Goal: Task Accomplishment & Management: Use online tool/utility

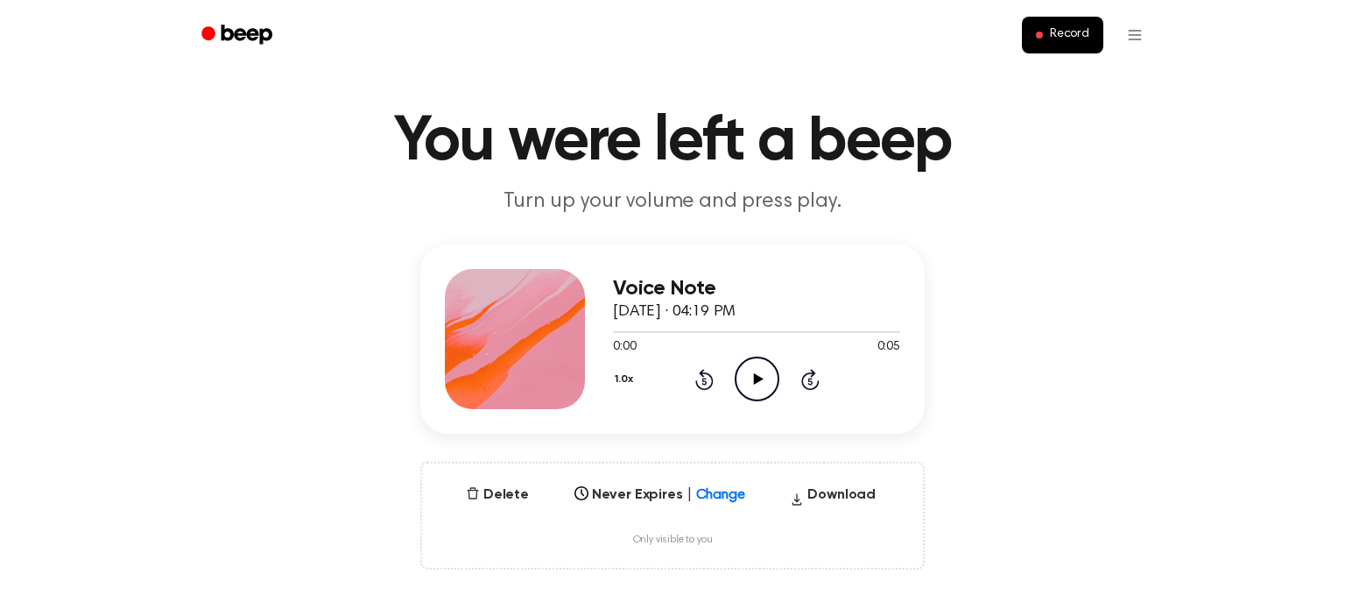
scroll to position [42, 0]
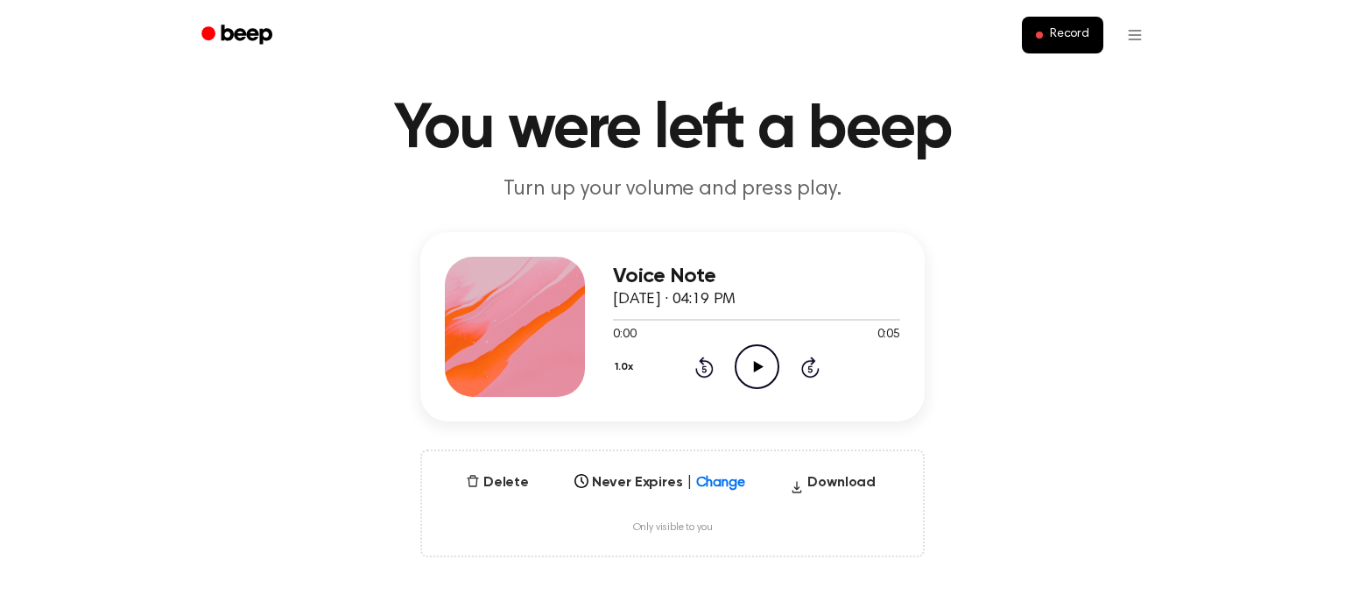
click at [500, 442] on div "Voice Note October 6, 2025 · 04:19 PM 0:00 0:05 Your browser does not support t…" at bounding box center [672, 394] width 1303 height 325
click at [484, 481] on button "Delete" at bounding box center [497, 482] width 77 height 21
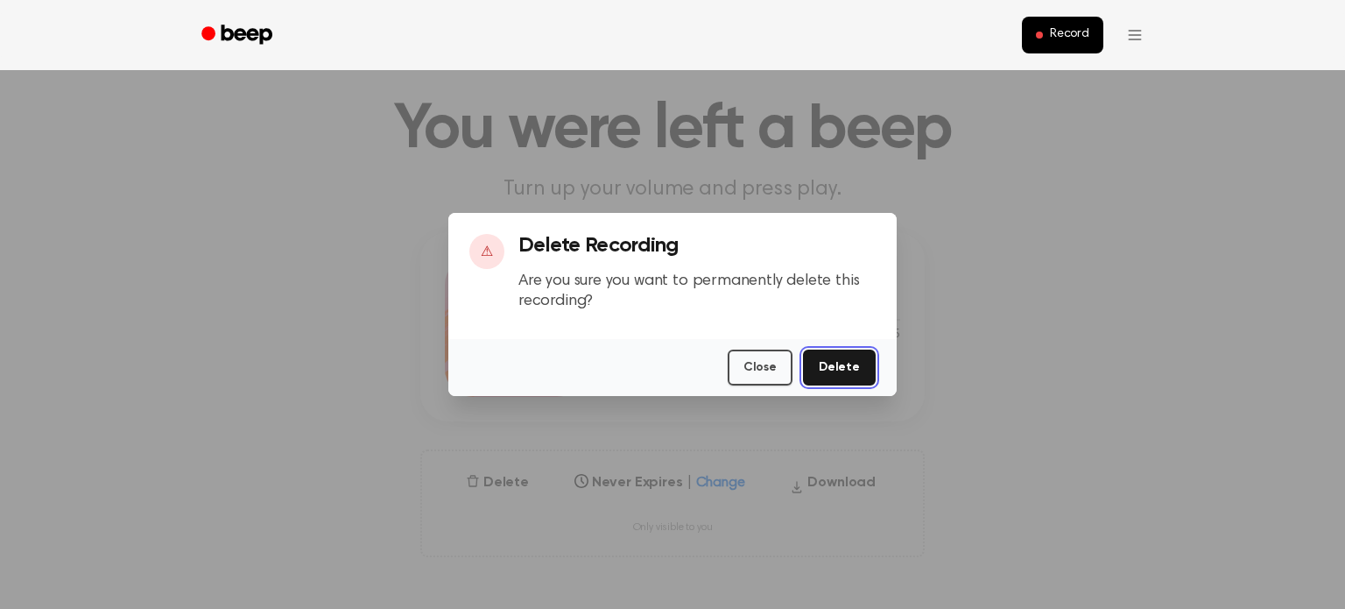
click at [828, 378] on button "Delete" at bounding box center [839, 367] width 73 height 36
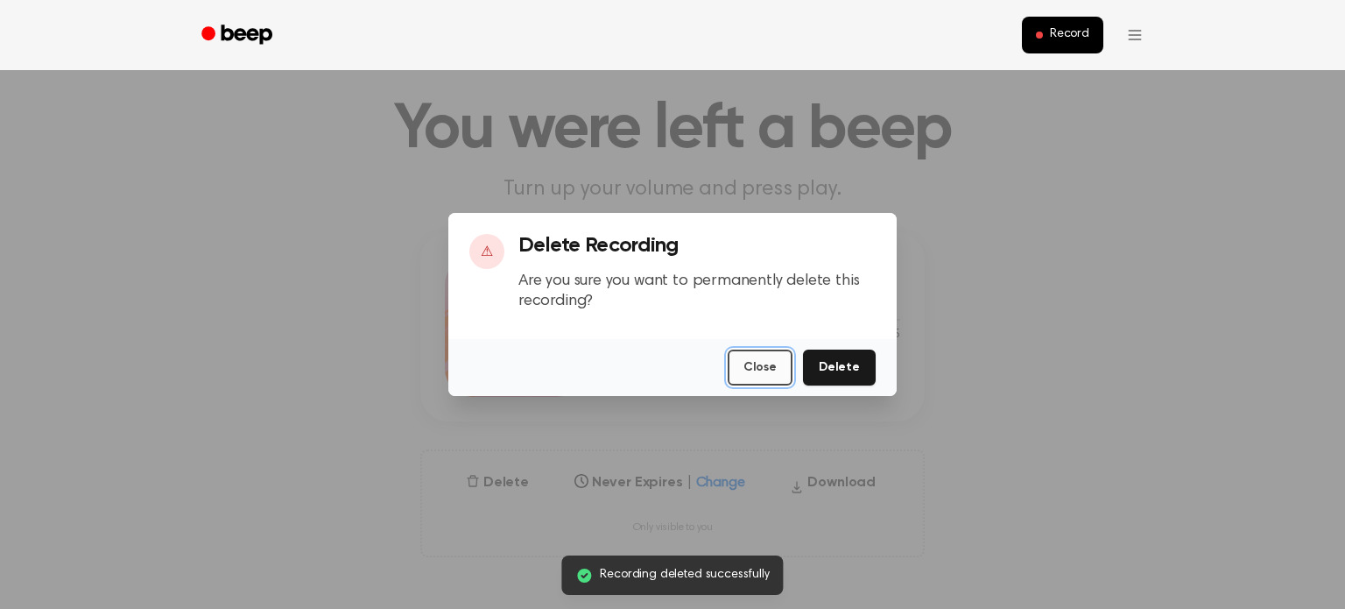
click at [784, 365] on button "Close" at bounding box center [760, 367] width 65 height 36
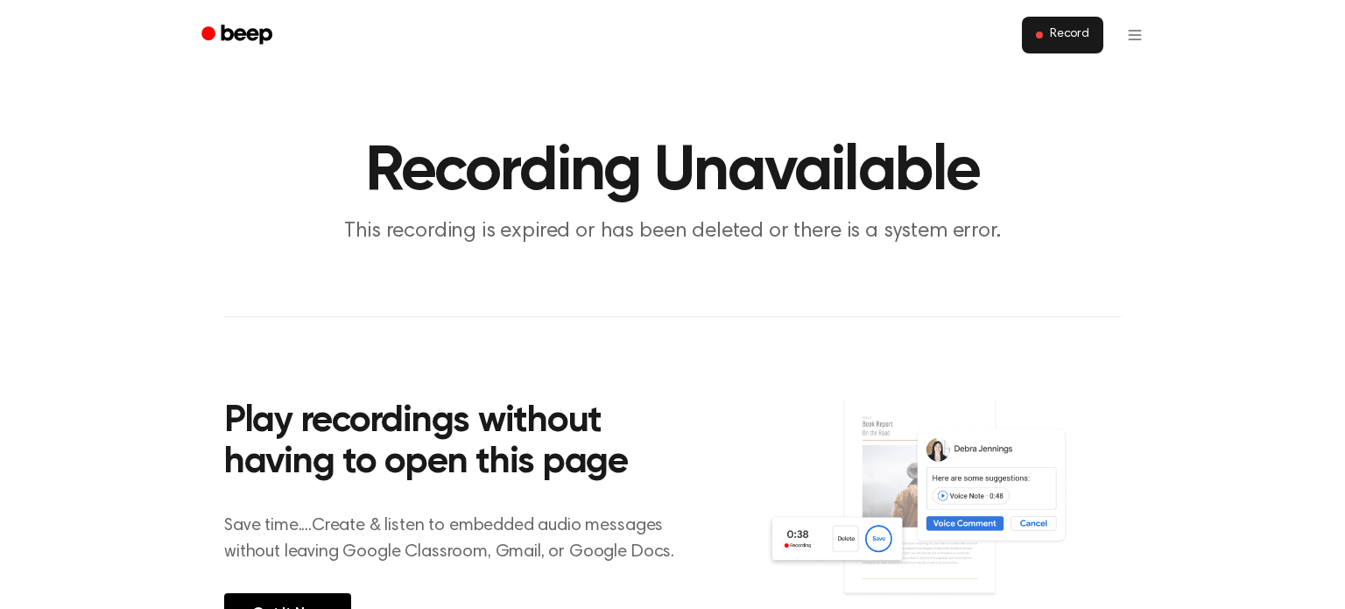
click at [1040, 32] on span at bounding box center [1039, 35] width 7 height 7
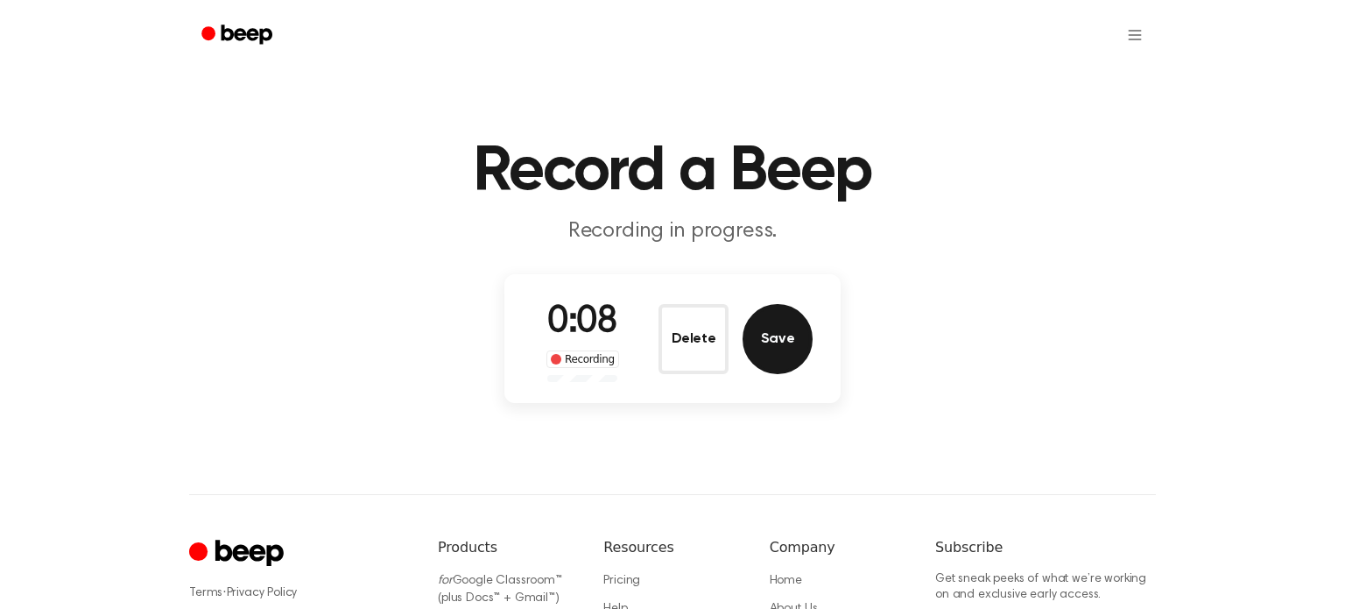
click at [783, 360] on button "Save" at bounding box center [777, 339] width 70 height 70
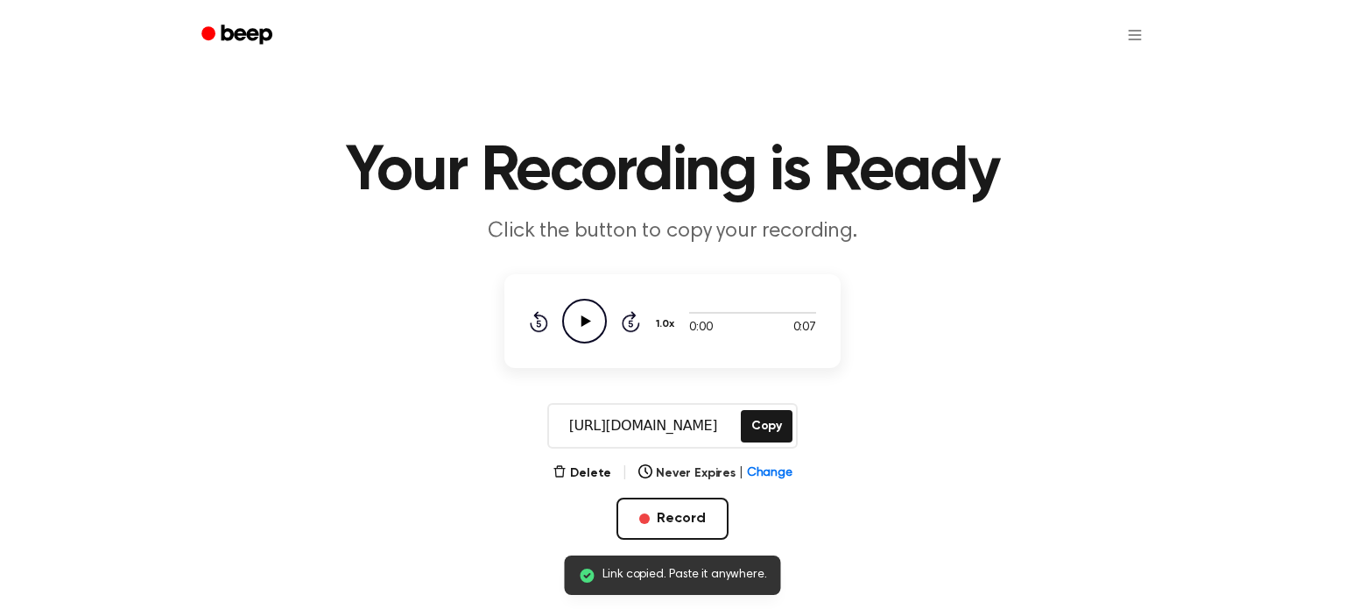
click at [614, 426] on input "https://beep.audio/c666iGu" at bounding box center [643, 426] width 188 height 42
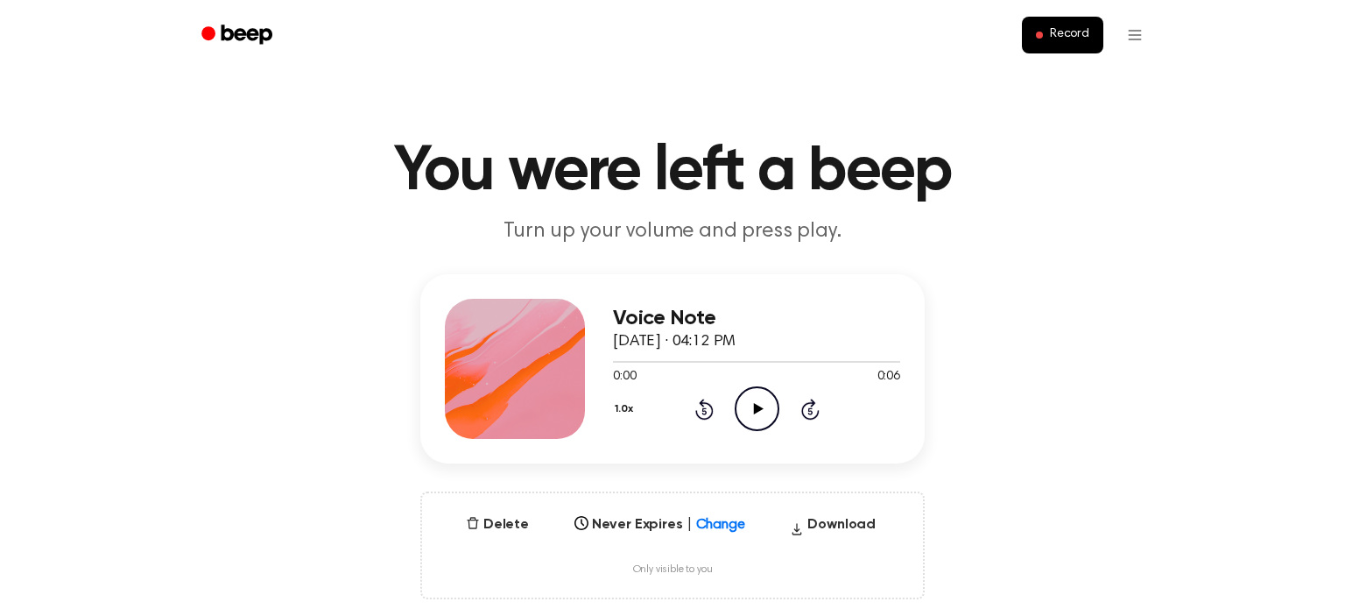
click at [762, 405] on icon "Play Audio" at bounding box center [757, 408] width 45 height 45
click at [762, 405] on icon "Pause Audio" at bounding box center [757, 408] width 45 height 45
